Goal: Task Accomplishment & Management: Manage account settings

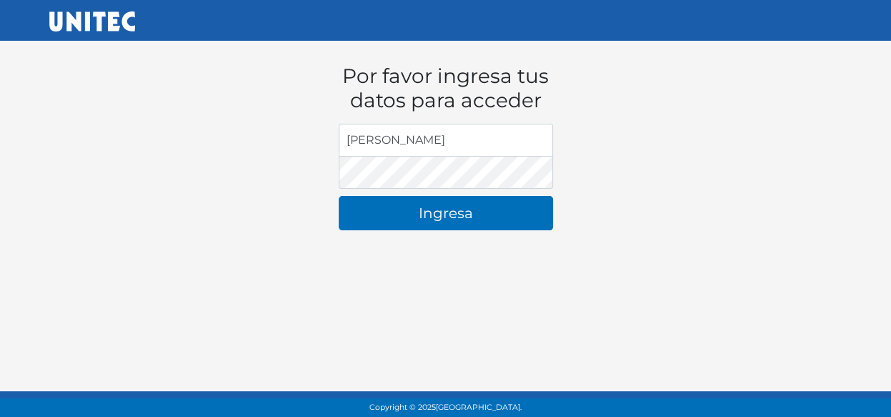
type input "J"
type input "[EMAIL_ADDRESS][DOMAIN_NAME]"
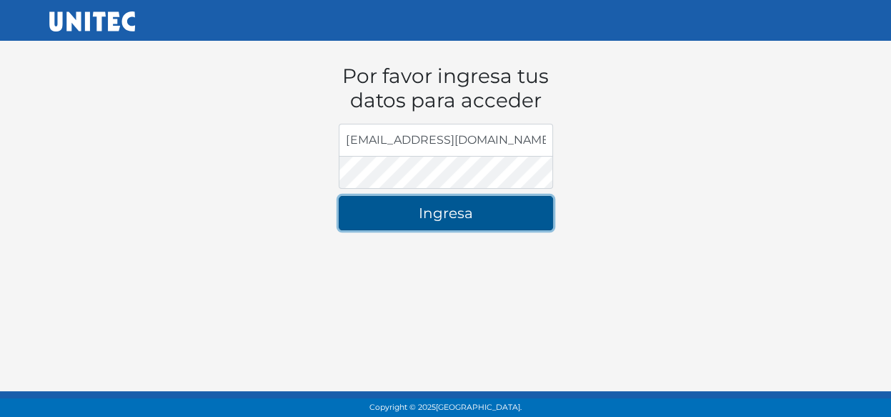
click at [355, 222] on button "Ingresa" at bounding box center [446, 213] width 214 height 34
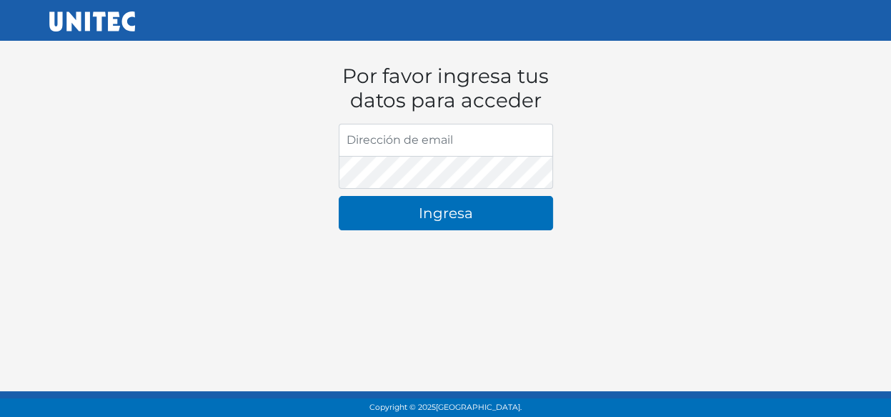
click at [365, 151] on input "Dirección de email" at bounding box center [446, 140] width 214 height 33
type input "n"
type input "[EMAIL_ADDRESS][DOMAIN_NAME]"
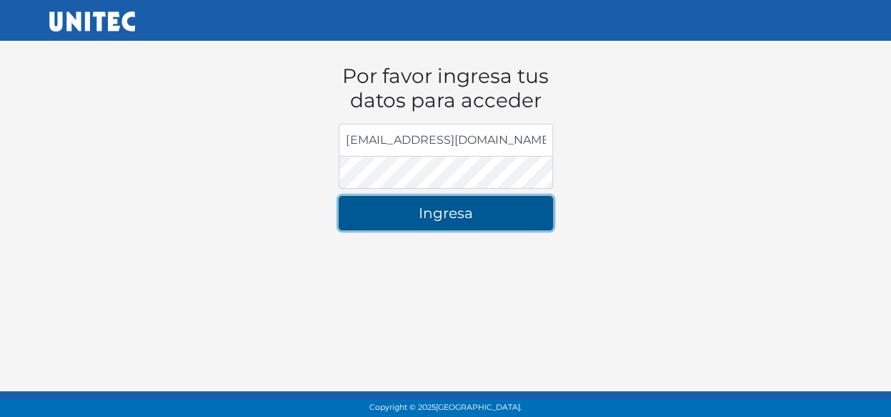
click at [408, 205] on button "Ingresa" at bounding box center [446, 213] width 214 height 34
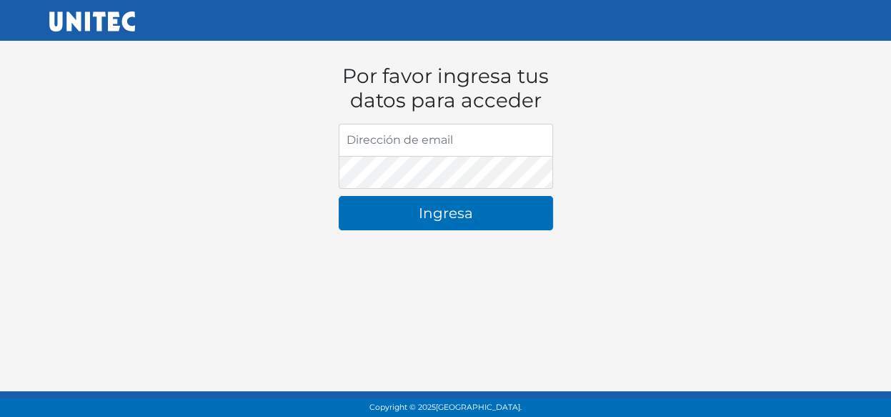
click at [370, 143] on input "Dirección de email" at bounding box center [446, 140] width 214 height 33
type input "[EMAIL_ADDRESS][DOMAIN_NAME]"
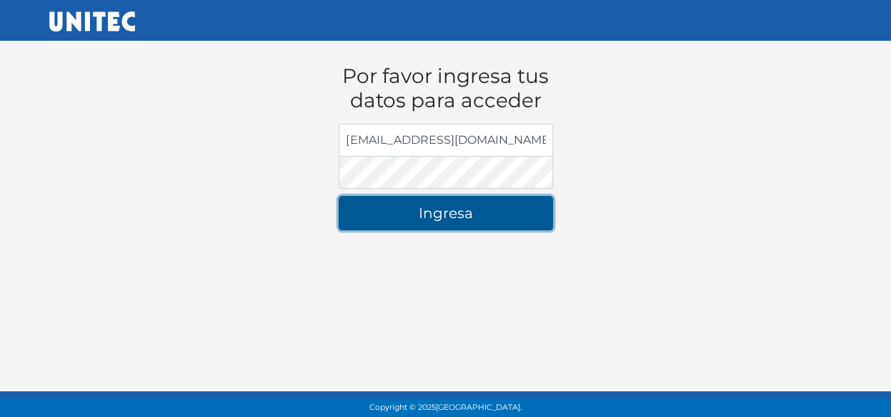
click at [397, 211] on button "Ingresa" at bounding box center [446, 213] width 214 height 34
